Goal: Task Accomplishment & Management: Use online tool/utility

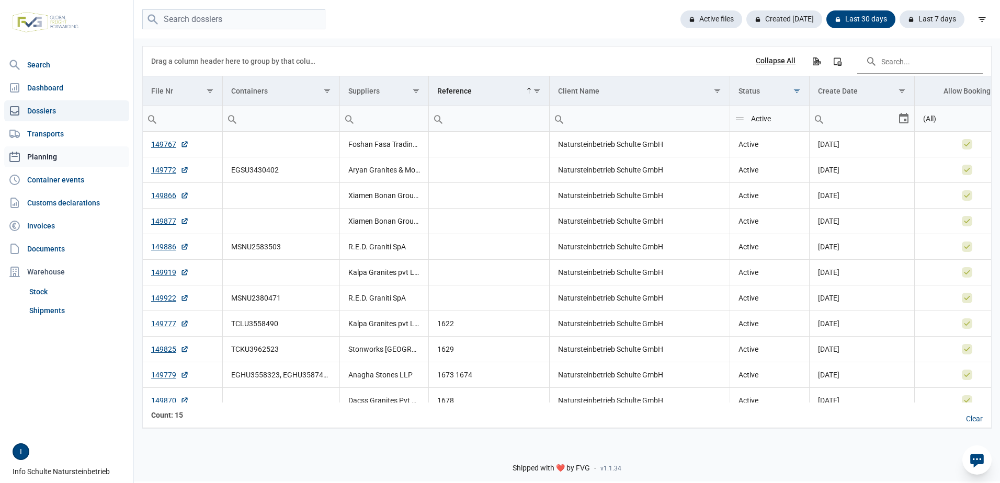
click at [47, 158] on link "Planning" at bounding box center [66, 156] width 125 height 21
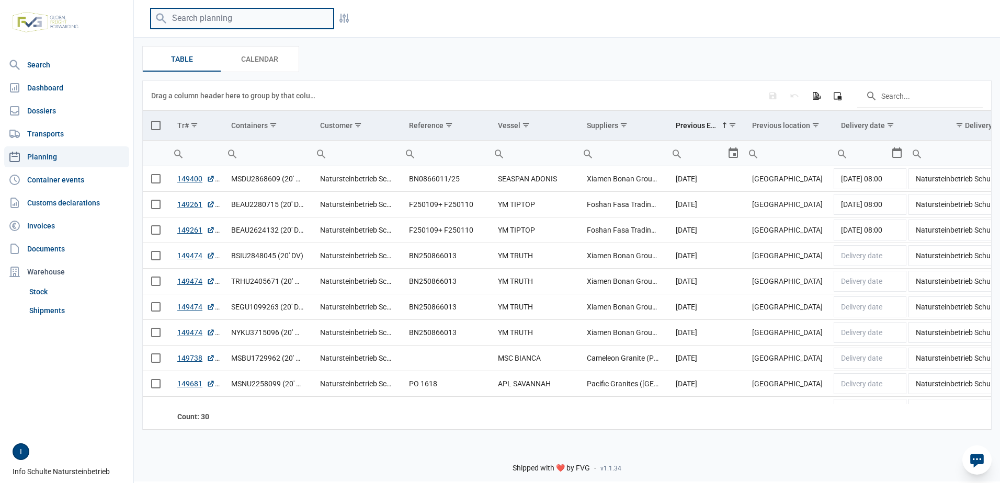
click at [205, 17] on input "search" at bounding box center [242, 18] width 183 height 20
click at [839, 42] on div "Table Table Calendar Calendar Data grid with 30 rows and 11 columns Drag a colu…" at bounding box center [567, 238] width 866 height 401
click at [980, 458] on icon at bounding box center [977, 462] width 14 height 14
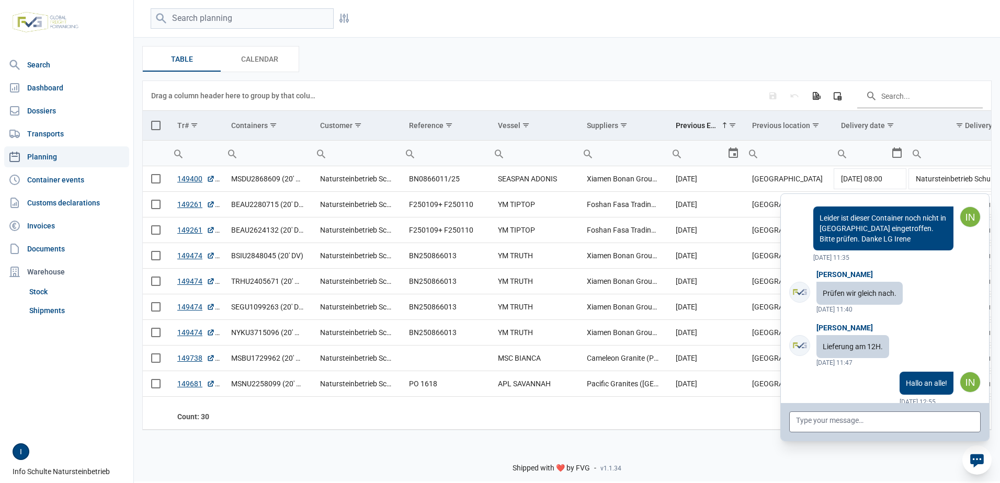
scroll to position [3930, 0]
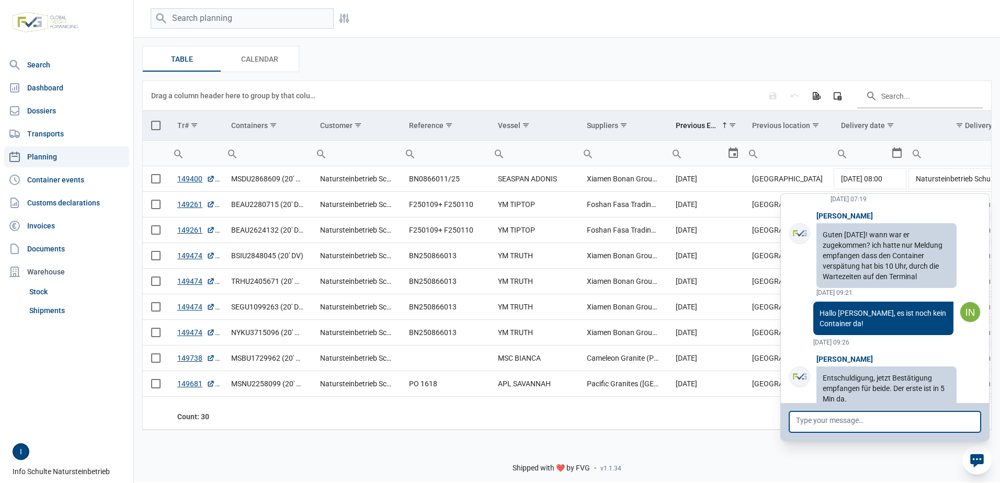
click at [846, 422] on textarea at bounding box center [884, 422] width 191 height 21
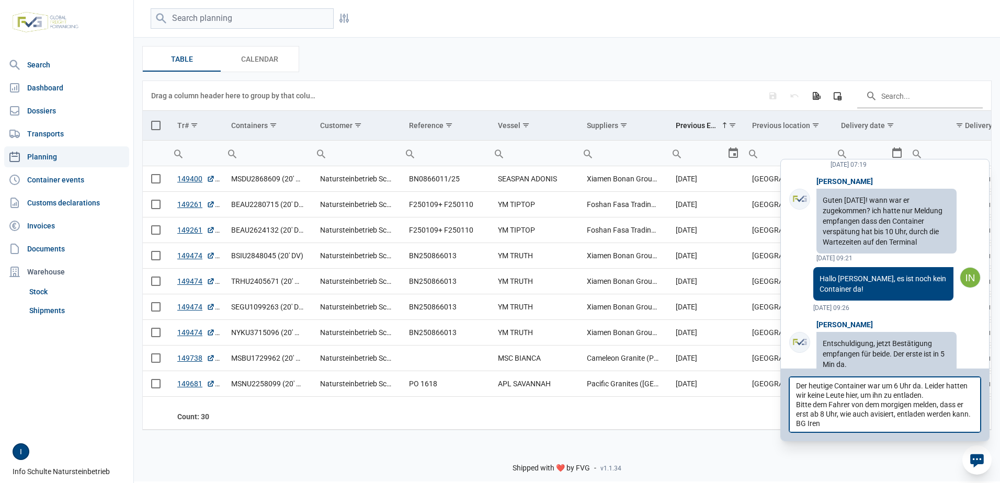
type textarea "Der heutige Container war um 6 Uhr da. Leider hatten wir keine Leute hier, um i…"
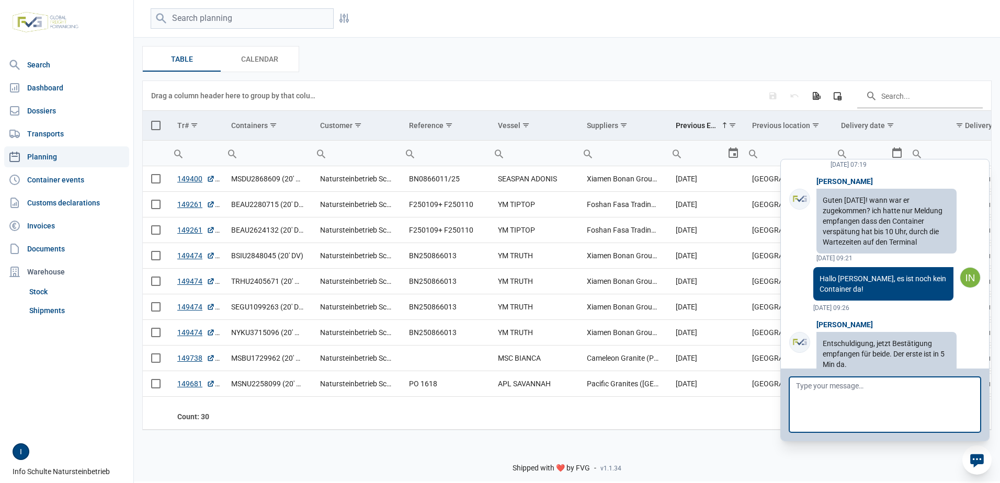
scroll to position [4030, 0]
